Goal: Task Accomplishment & Management: Manage account settings

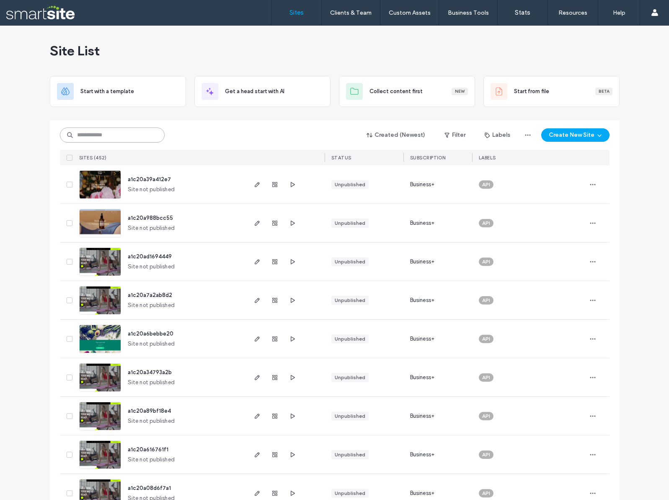
click at [125, 133] on input at bounding box center [112, 134] width 105 height 15
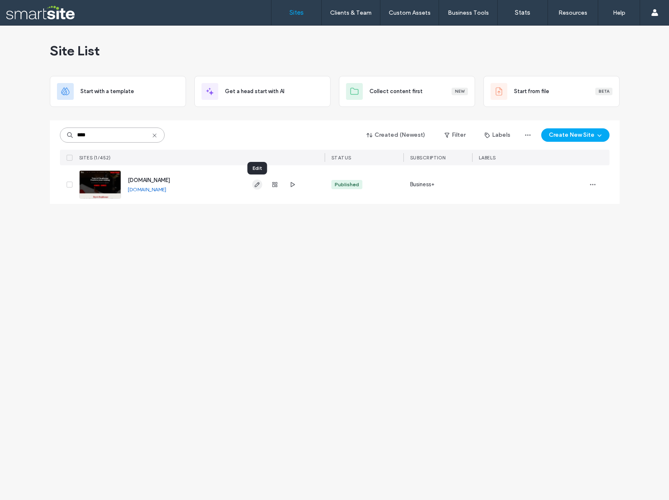
type input "****"
click at [256, 184] on use "button" at bounding box center [256, 184] width 5 height 5
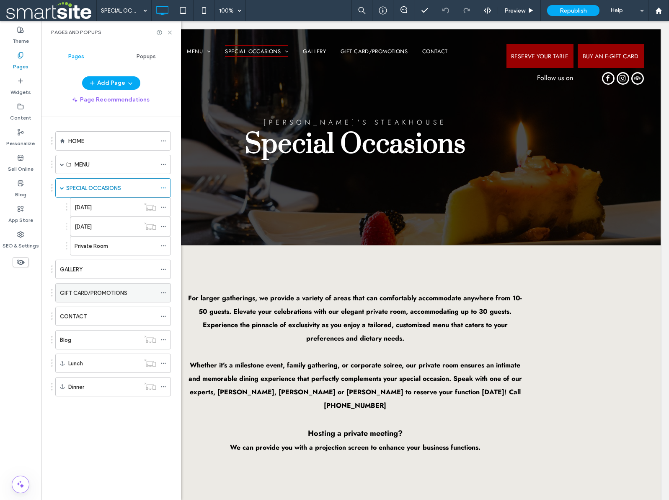
click at [98, 290] on label "GIFT CARD/PROMOTIONS" at bounding box center [93, 292] width 67 height 15
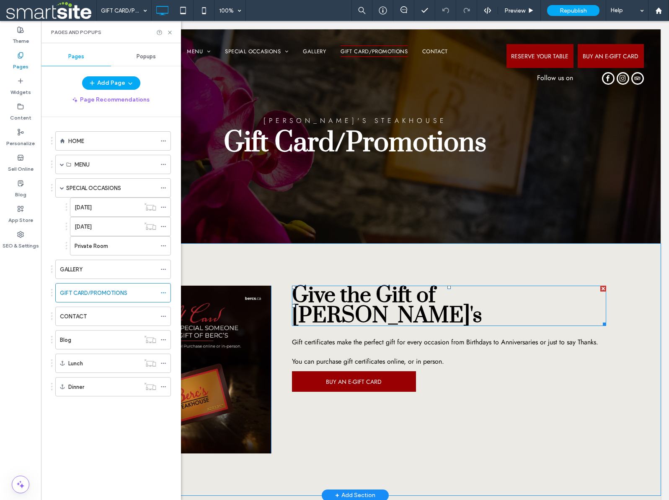
scroll to position [6, 0]
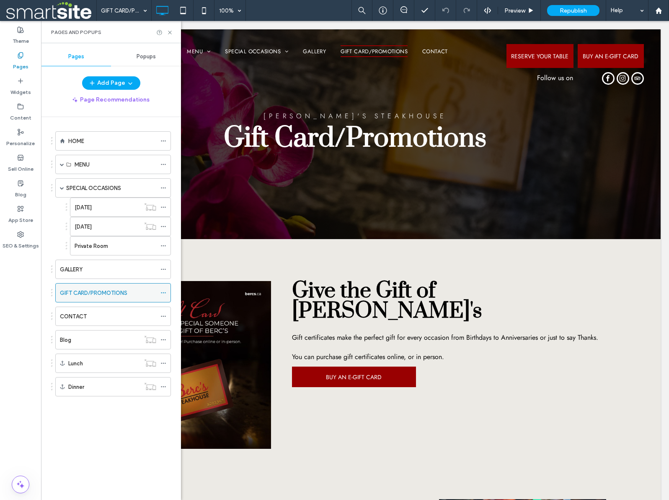
click at [164, 293] on icon at bounding box center [164, 293] width 6 height 6
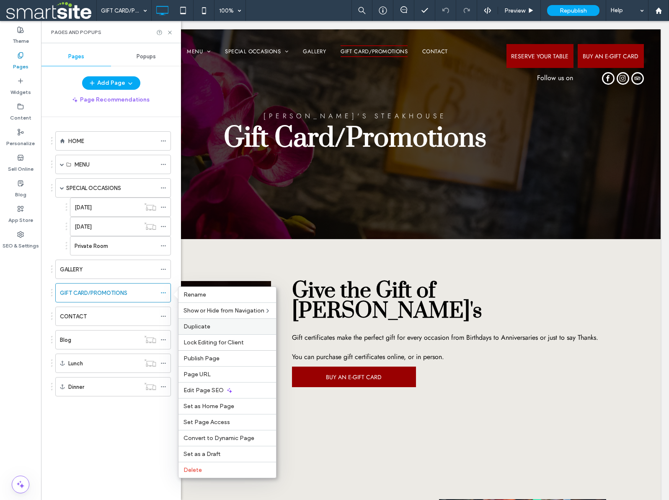
click at [196, 327] on span "Duplicate" at bounding box center [197, 326] width 27 height 7
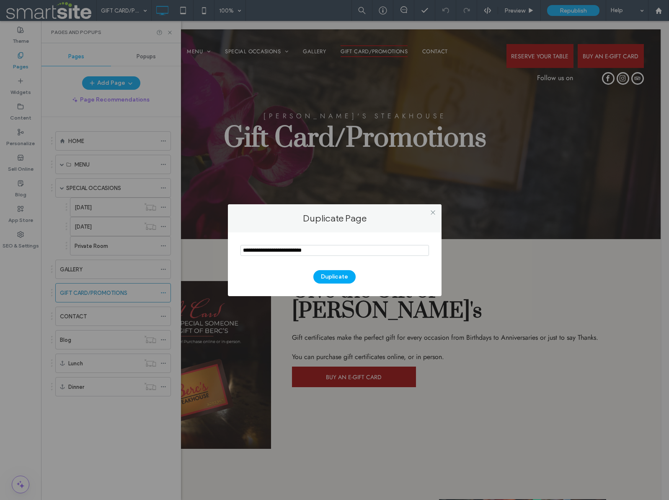
drag, startPoint x: 338, startPoint y: 249, endPoint x: 228, endPoint y: 249, distance: 110.2
click at [228, 249] on div "Duplicate" at bounding box center [335, 264] width 214 height 64
type input "**********"
click at [335, 278] on button "Duplicate" at bounding box center [335, 276] width 42 height 13
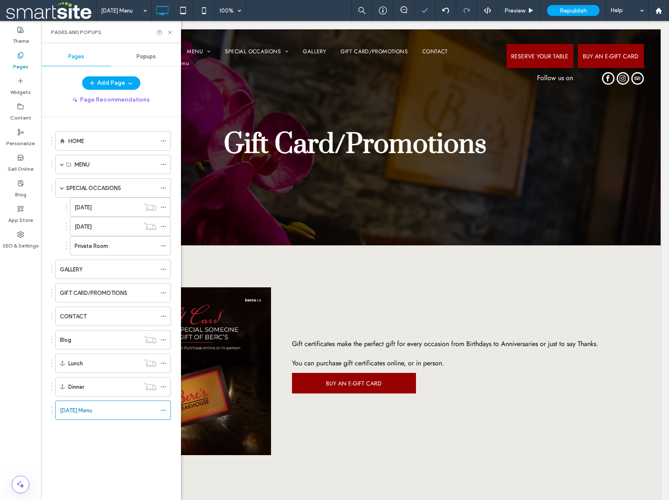
scroll to position [0, 0]
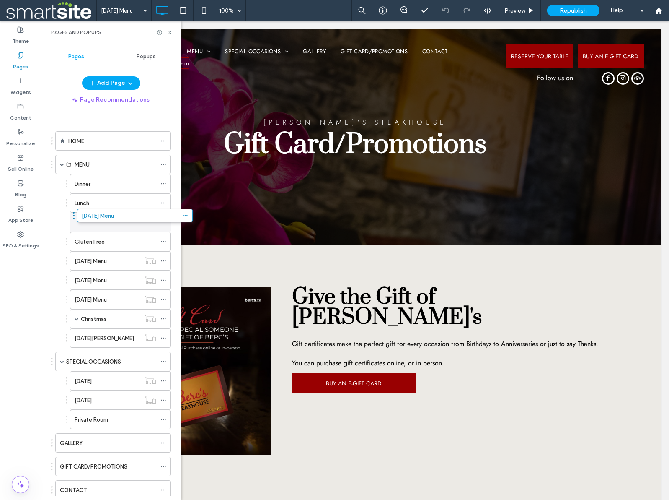
drag, startPoint x: 51, startPoint y: 410, endPoint x: 73, endPoint y: 218, distance: 192.8
click at [163, 222] on use at bounding box center [163, 222] width 5 height 1
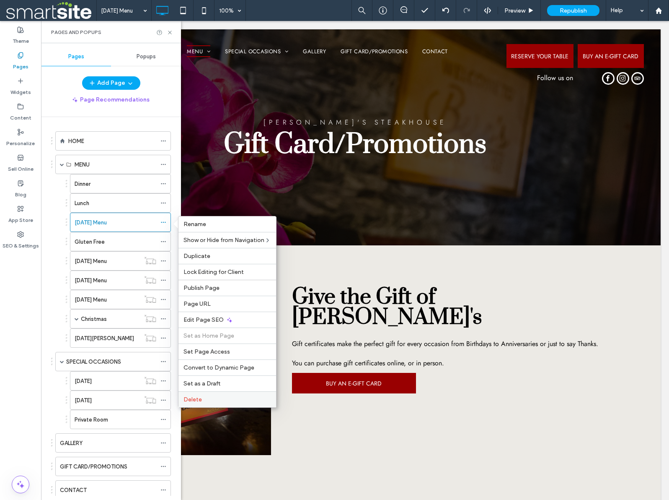
click at [214, 401] on label "Delete" at bounding box center [228, 399] width 88 height 7
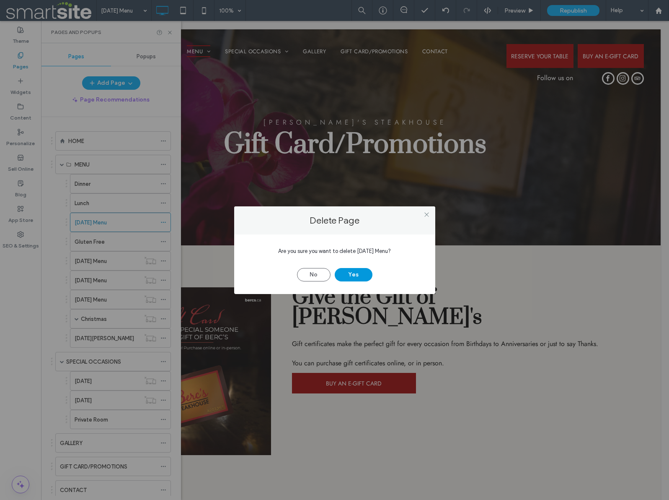
click at [351, 275] on button "Yes" at bounding box center [354, 274] width 38 height 13
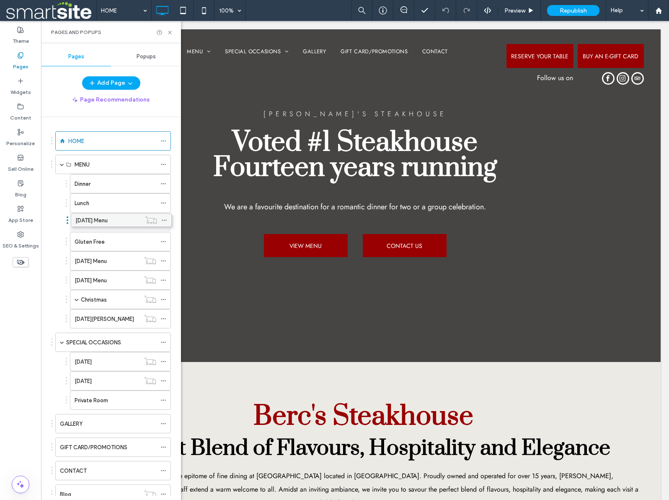
drag, startPoint x: 102, startPoint y: 278, endPoint x: 103, endPoint y: 217, distance: 61.2
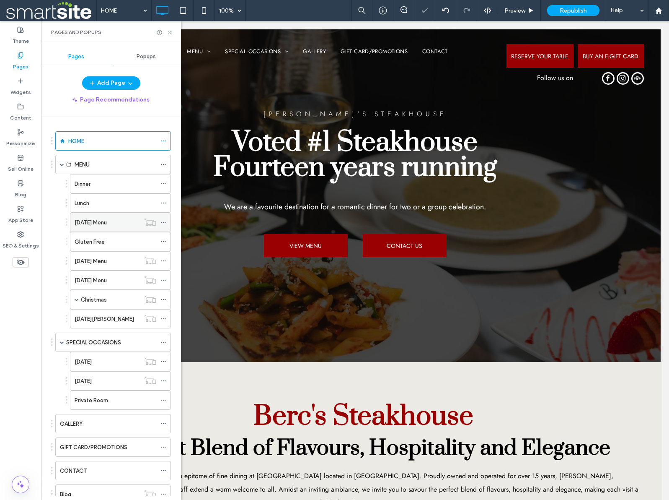
click at [164, 222] on icon at bounding box center [164, 222] width 6 height 6
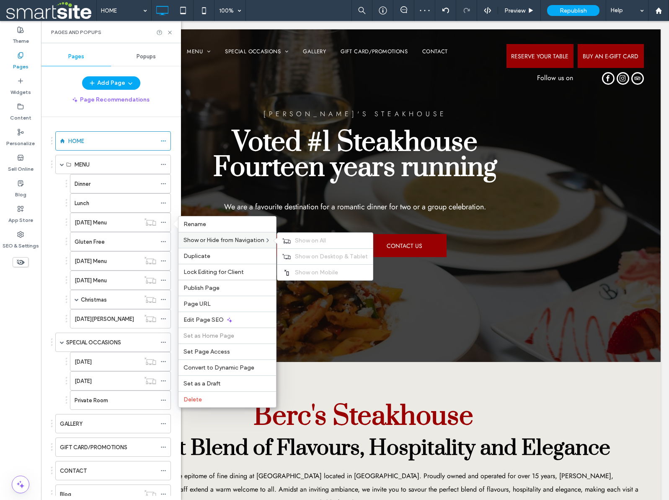
click at [211, 239] on span "Show or Hide from Navigation" at bounding box center [224, 239] width 81 height 7
click at [313, 239] on span "Show on All" at bounding box center [310, 240] width 31 height 7
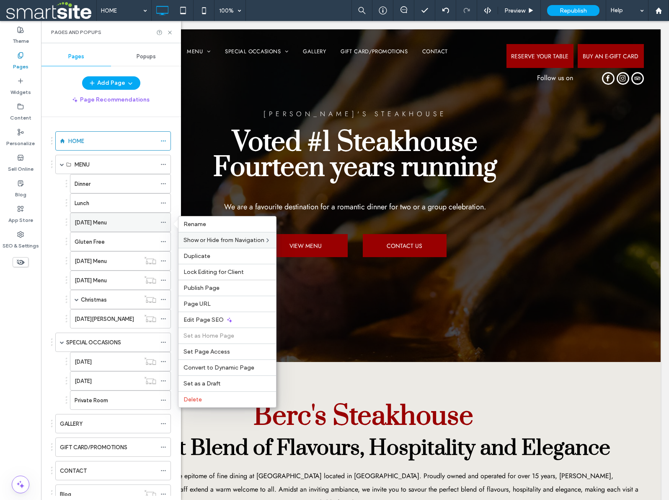
click at [132, 224] on div "Thanksgiving Menu" at bounding box center [116, 222] width 82 height 9
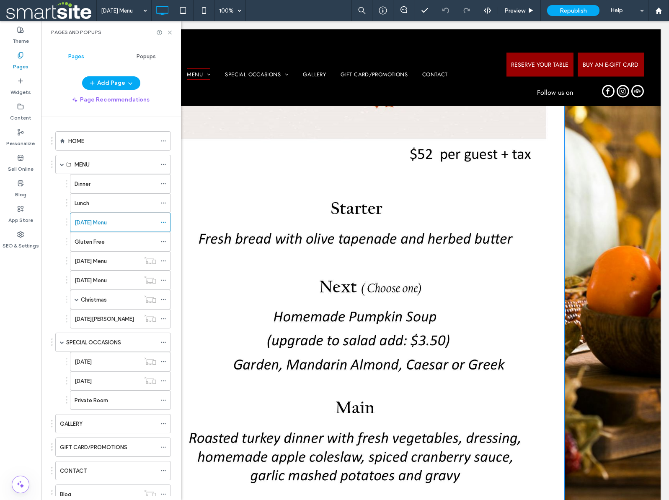
scroll to position [525, 0]
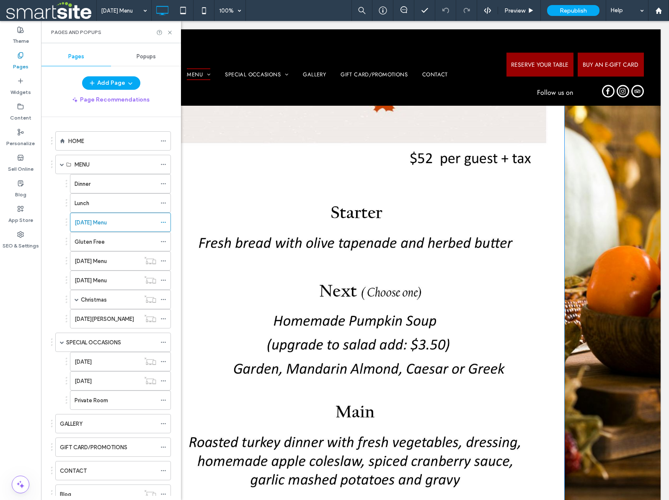
click at [430, 285] on img at bounding box center [355, 306] width 419 height 629
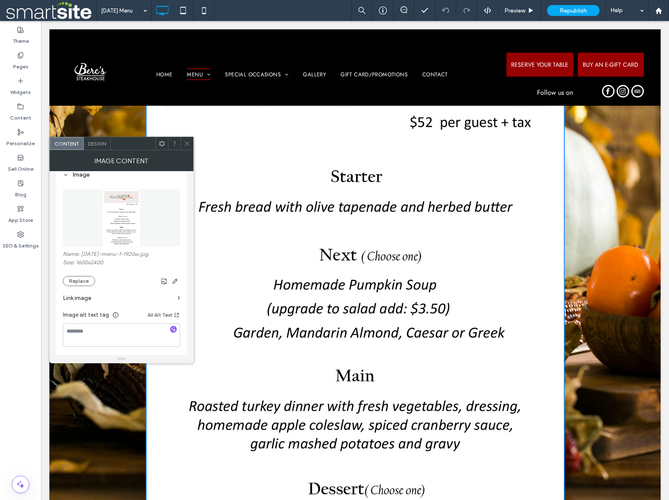
scroll to position [530, 0]
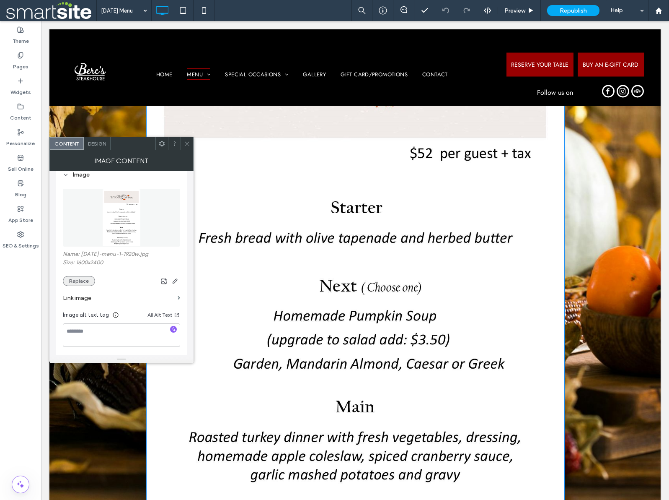
click at [79, 283] on button "Replace" at bounding box center [79, 281] width 32 height 10
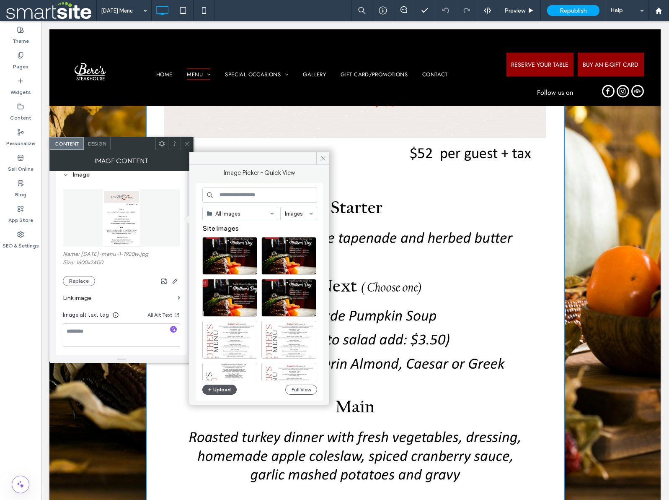
click at [223, 392] on button "Upload" at bounding box center [219, 389] width 34 height 10
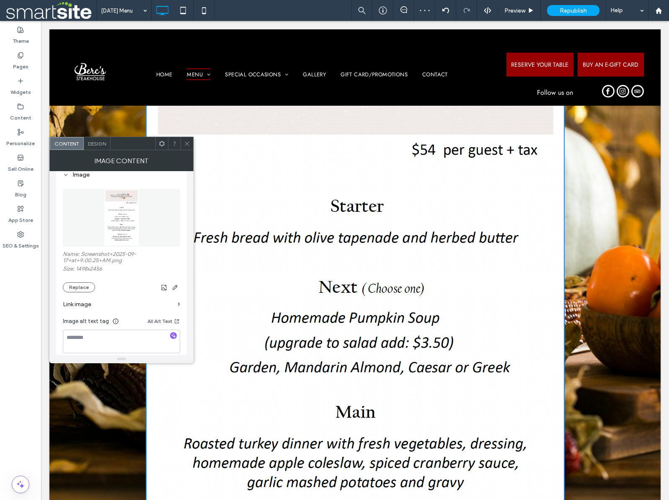
click at [185, 142] on icon at bounding box center [187, 143] width 6 height 6
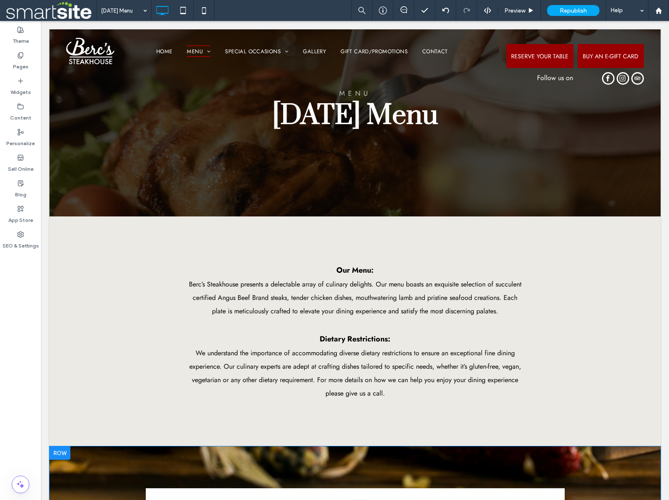
scroll to position [0, 0]
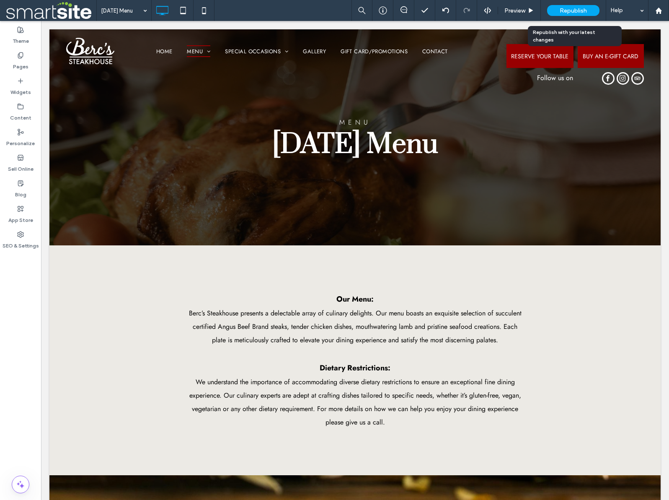
click at [584, 10] on span "Republish" at bounding box center [573, 10] width 27 height 7
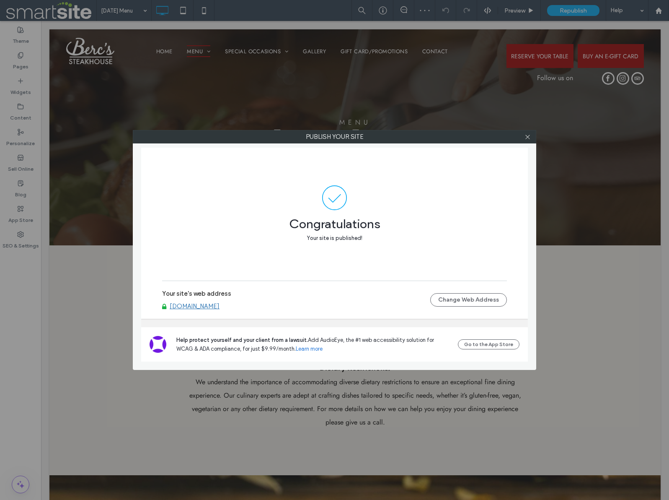
drag, startPoint x: 528, startPoint y: 137, endPoint x: 451, endPoint y: 126, distance: 78.3
click at [528, 137] on use at bounding box center [528, 137] width 4 height 4
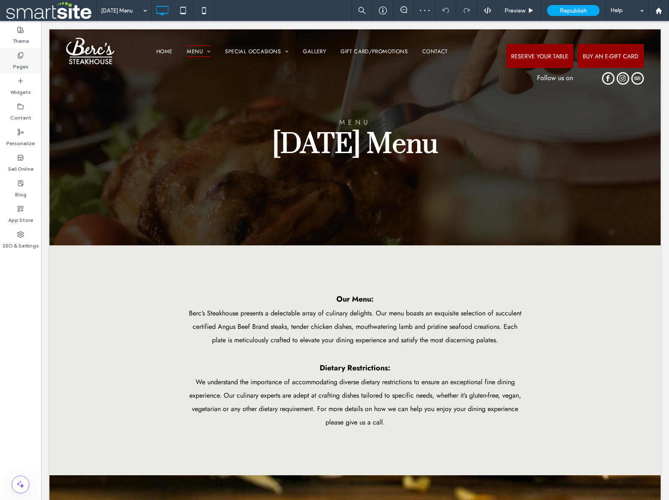
click at [21, 60] on label "Pages" at bounding box center [21, 65] width 16 height 12
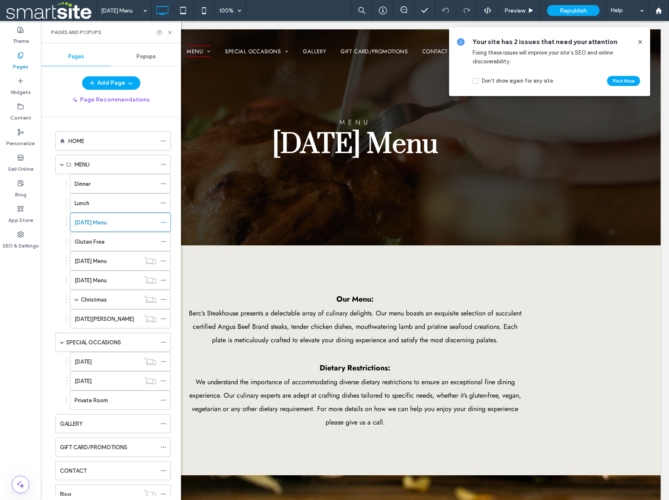
click at [641, 41] on icon at bounding box center [640, 42] width 7 height 7
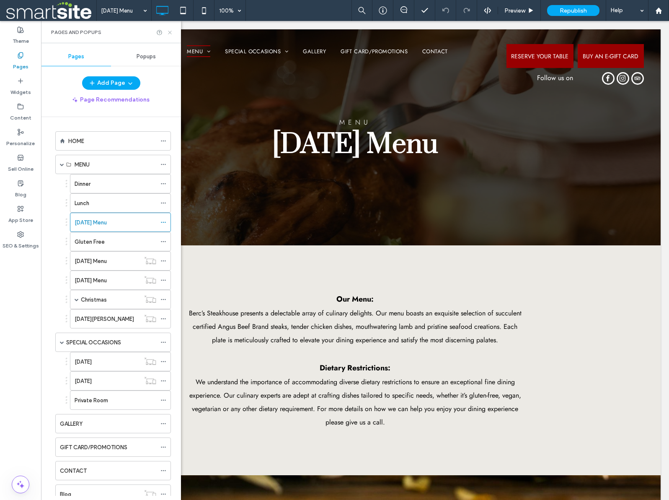
click at [171, 32] on icon at bounding box center [170, 32] width 6 height 6
